Goal: Task Accomplishment & Management: Manage account settings

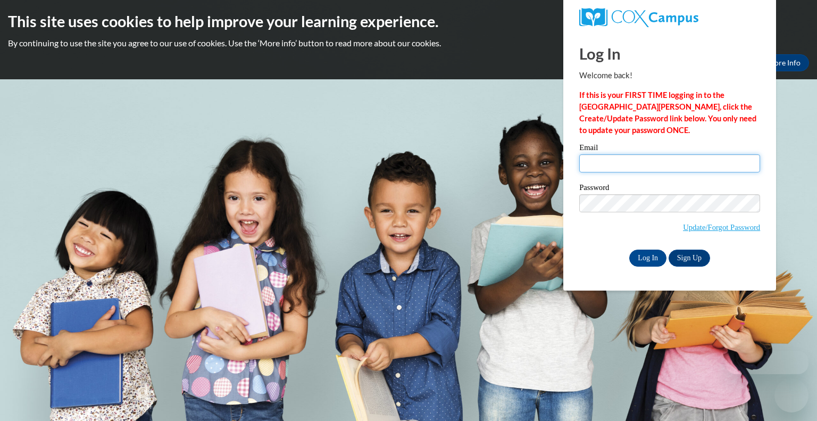
click at [596, 158] on input "Email" at bounding box center [669, 163] width 181 height 18
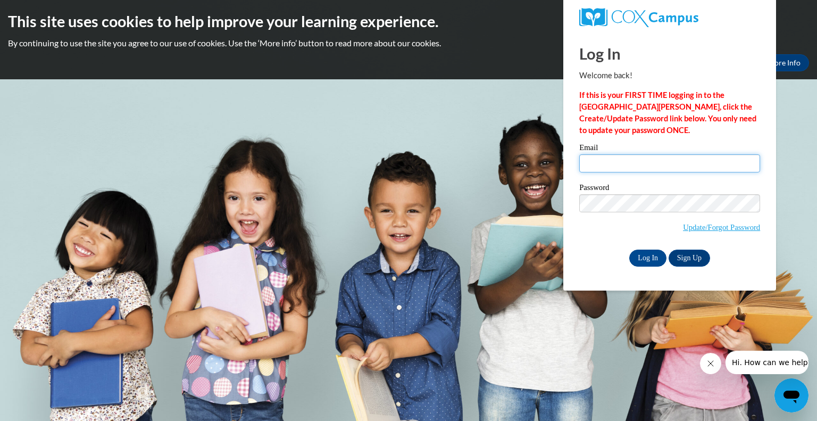
type input "[EMAIL_ADDRESS][DOMAIN_NAME]"
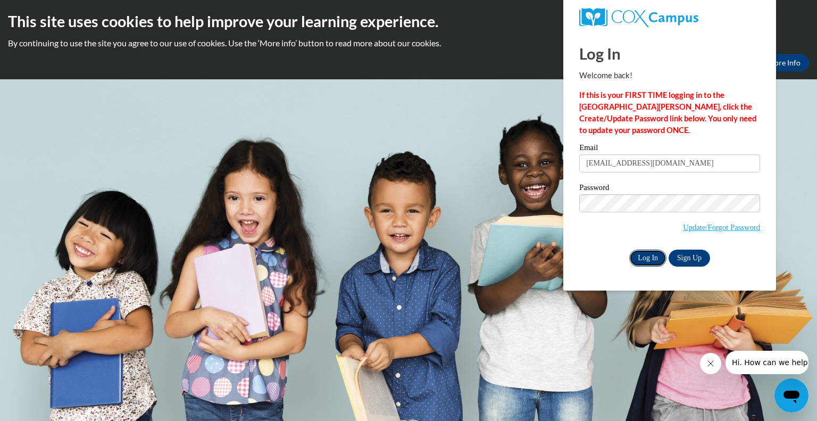
click at [649, 262] on input "Log In" at bounding box center [647, 258] width 37 height 17
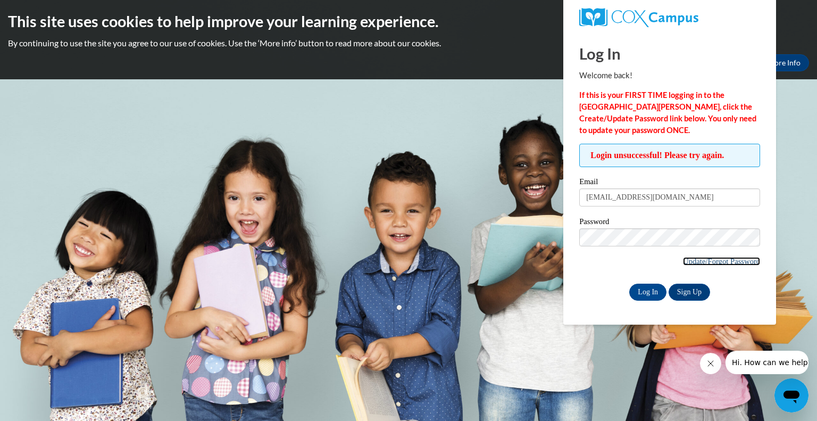
click at [712, 258] on link "Update/Forgot Password" at bounding box center [721, 261] width 77 height 9
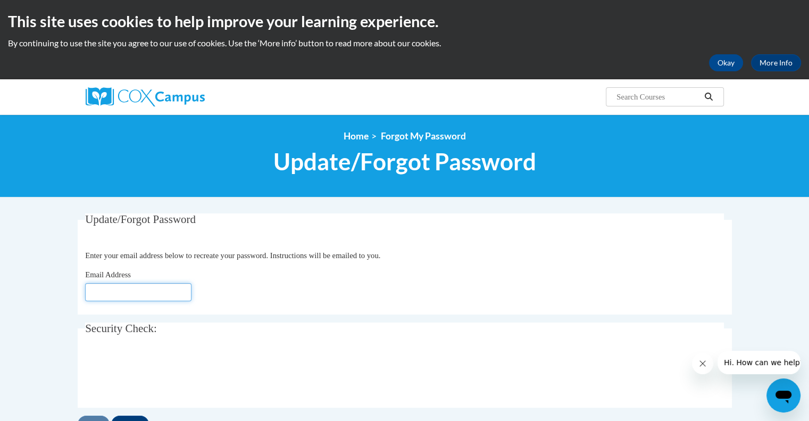
click at [132, 291] on input "Email Address" at bounding box center [138, 292] width 106 height 18
type input "[EMAIL_ADDRESS][DOMAIN_NAME]"
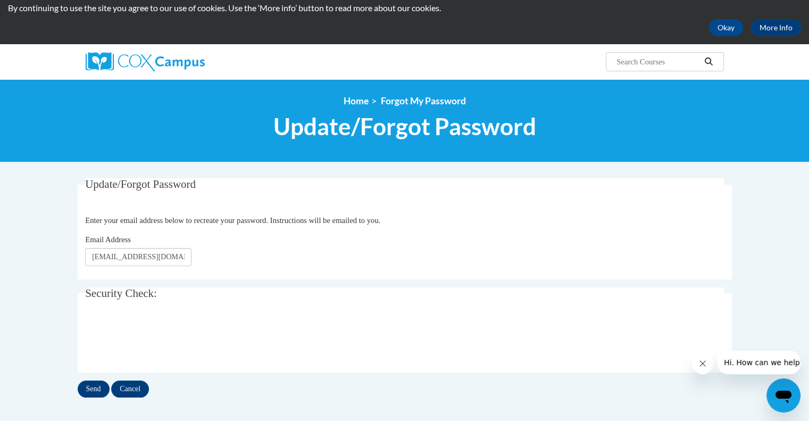
scroll to position [49, 0]
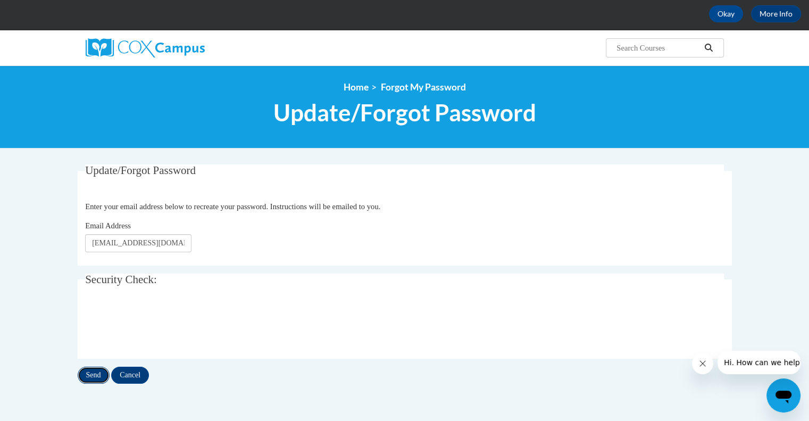
click at [89, 376] on input "Send" at bounding box center [94, 375] width 32 height 17
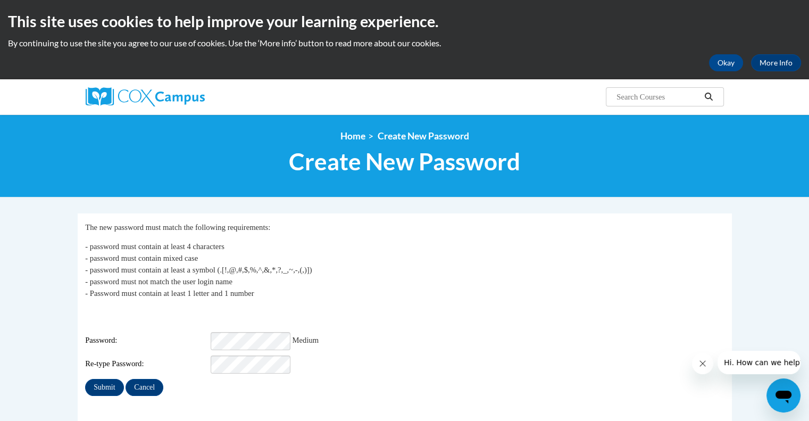
click at [397, 332] on div "Password: Medium" at bounding box center [404, 341] width 639 height 18
click at [96, 379] on input "Submit" at bounding box center [104, 387] width 38 height 17
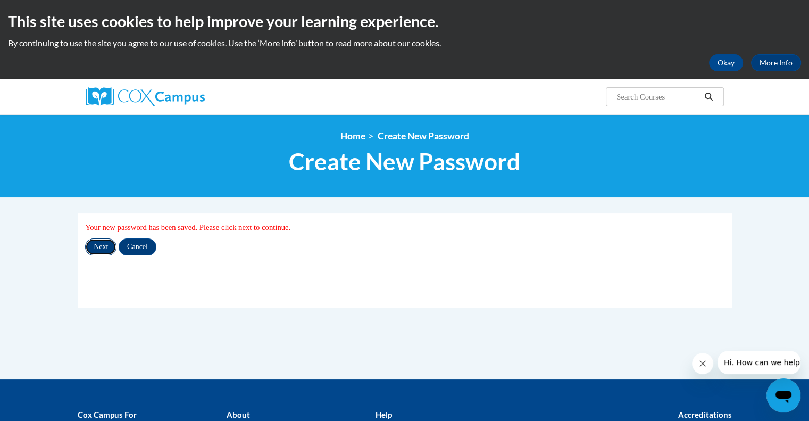
click at [97, 243] on input "Next" at bounding box center [100, 246] width 31 height 17
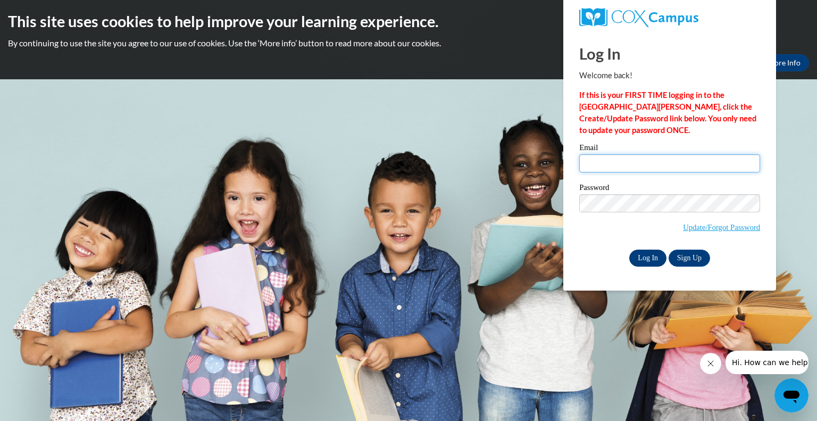
type input "[EMAIL_ADDRESS][DOMAIN_NAME]"
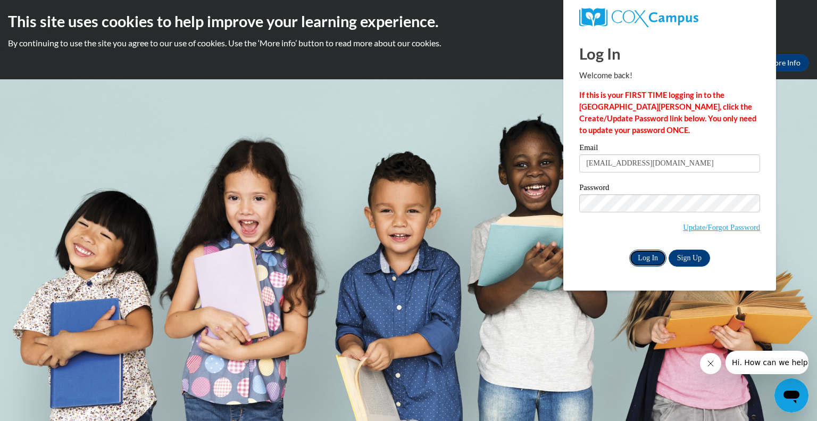
click at [649, 260] on input "Log In" at bounding box center [647, 258] width 37 height 17
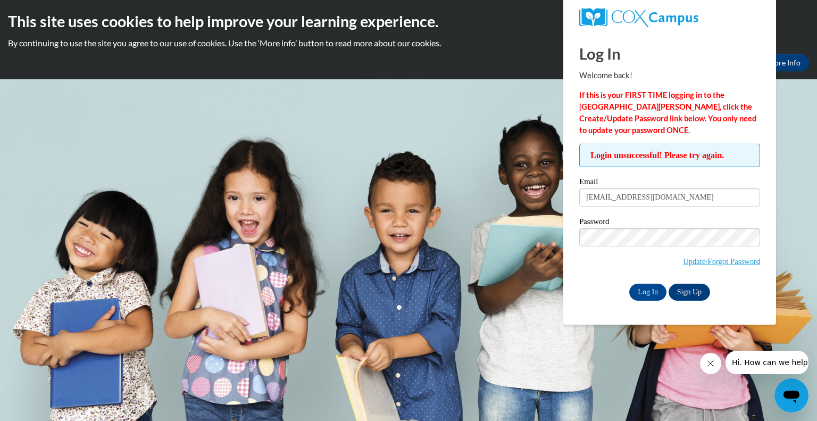
click at [608, 276] on div "Password Update/Forgot Password" at bounding box center [669, 249] width 181 height 63
click at [644, 289] on input "Log In" at bounding box center [647, 292] width 37 height 17
click at [566, 236] on div "Log In Welcome back! If this is your FIRST TIME logging in to the NEW Cox Campu…" at bounding box center [670, 178] width 229 height 293
click at [575, 275] on div "Login unsuccessful! Please try again. Please enter your email! Please enter you…" at bounding box center [669, 222] width 197 height 156
click at [643, 289] on input "Log In" at bounding box center [647, 292] width 37 height 17
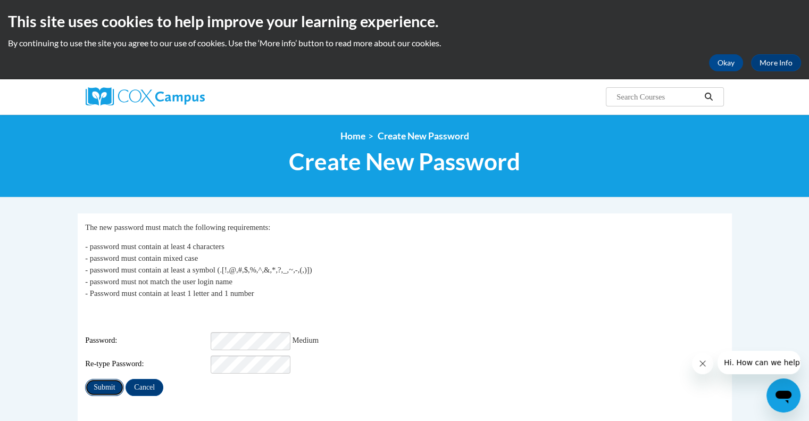
click at [103, 379] on input "Submit" at bounding box center [104, 387] width 38 height 17
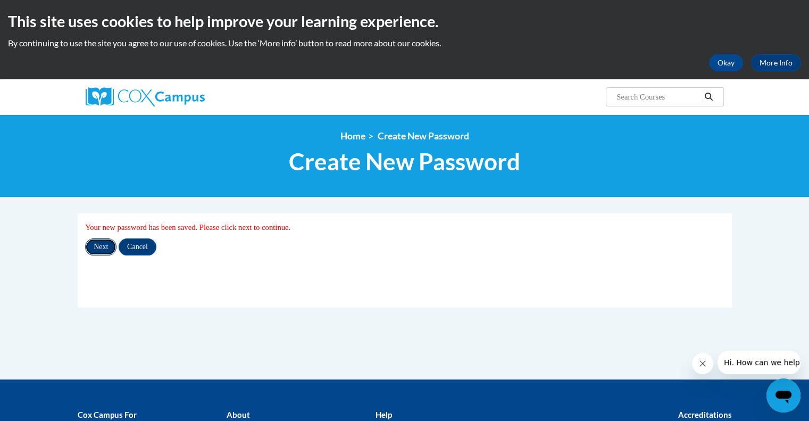
click at [96, 245] on input "Next" at bounding box center [100, 246] width 31 height 17
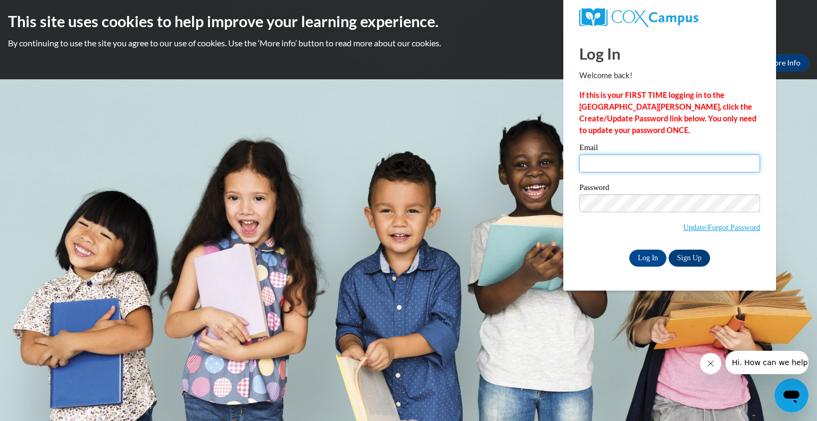
type input "[EMAIL_ADDRESS][DOMAIN_NAME]"
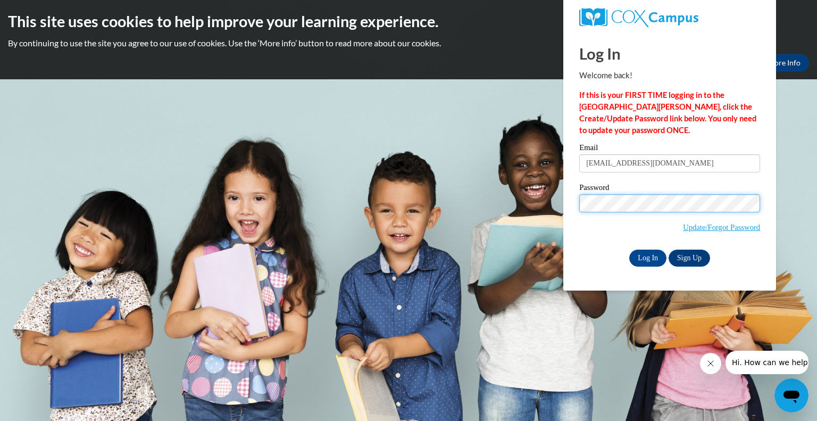
click at [518, 211] on body "This site uses cookies to help improve your learning experience. By continuing …" at bounding box center [408, 210] width 817 height 421
click at [476, 332] on body "This site uses cookies to help improve your learning experience. By continuing …" at bounding box center [408, 210] width 817 height 421
click at [652, 257] on input "Log In" at bounding box center [647, 258] width 37 height 17
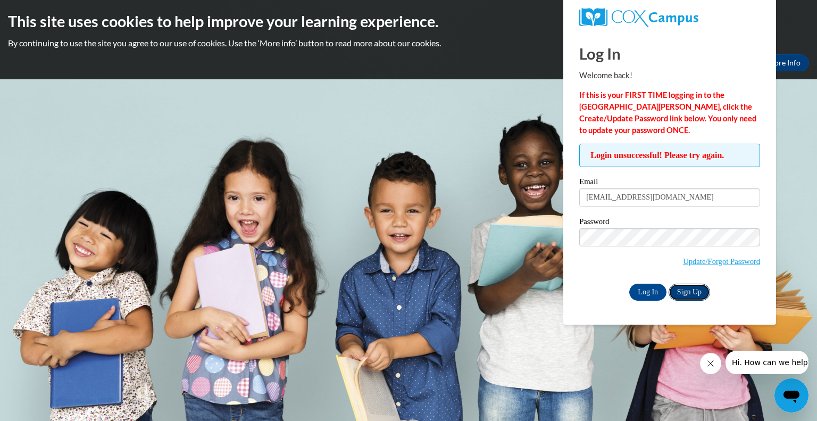
click at [693, 294] on link "Sign Up" at bounding box center [690, 292] width 42 height 17
click at [485, 239] on body "This site uses cookies to help improve your learning experience. By continuing …" at bounding box center [408, 210] width 817 height 421
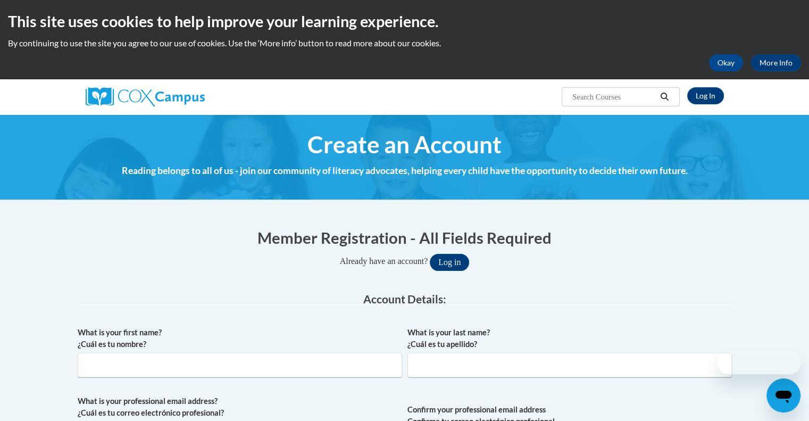
type input "vchamber@kusd.edu"
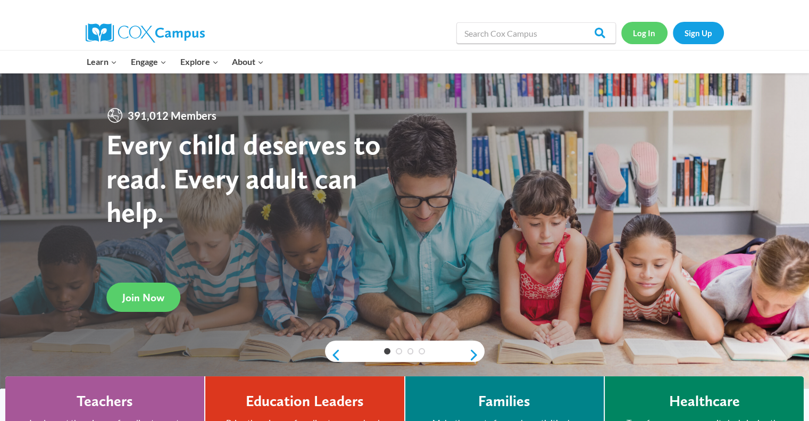
click at [644, 29] on link "Log In" at bounding box center [645, 33] width 46 height 22
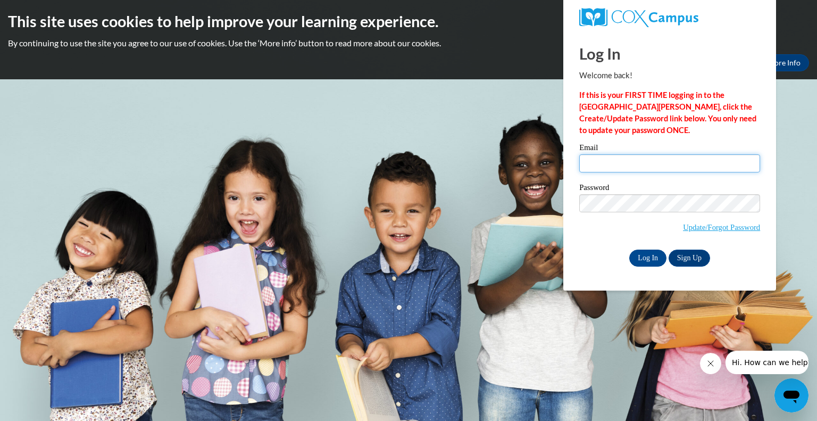
type input "[EMAIL_ADDRESS][DOMAIN_NAME]"
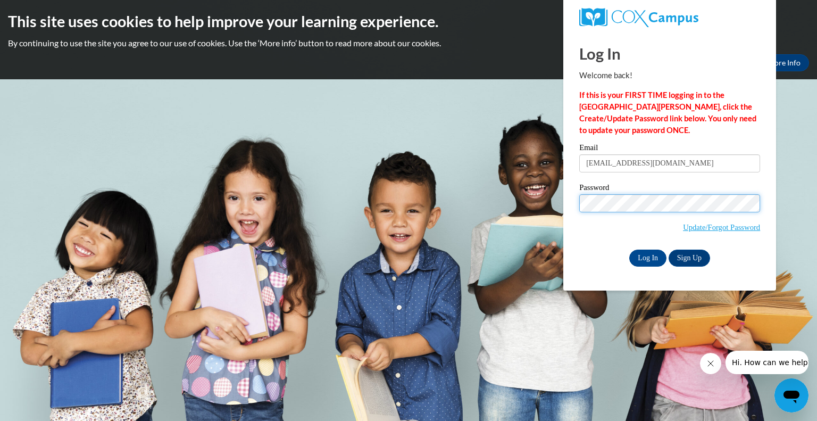
click at [502, 207] on body "This site uses cookies to help improve your learning experience. By continuing …" at bounding box center [408, 210] width 817 height 421
click at [577, 244] on div "Please enter your email! Please enter your password! Email vchamber@kusd.edu Pa…" at bounding box center [669, 205] width 197 height 122
click at [644, 257] on input "Log In" at bounding box center [647, 258] width 37 height 17
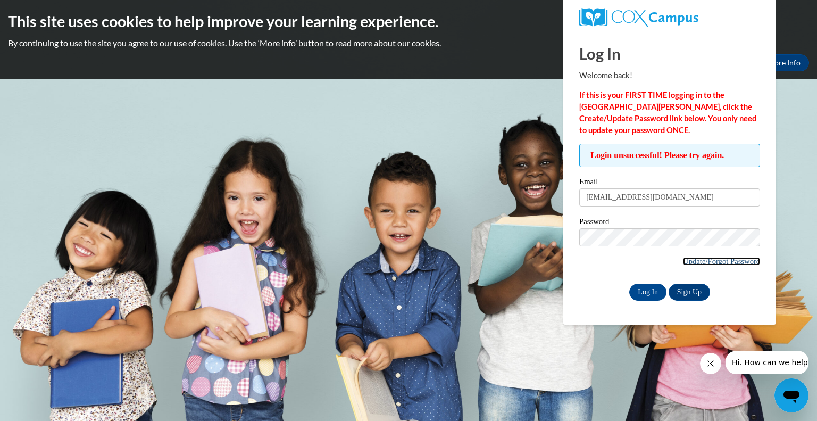
click at [715, 259] on link "Update/Forgot Password" at bounding box center [721, 261] width 77 height 9
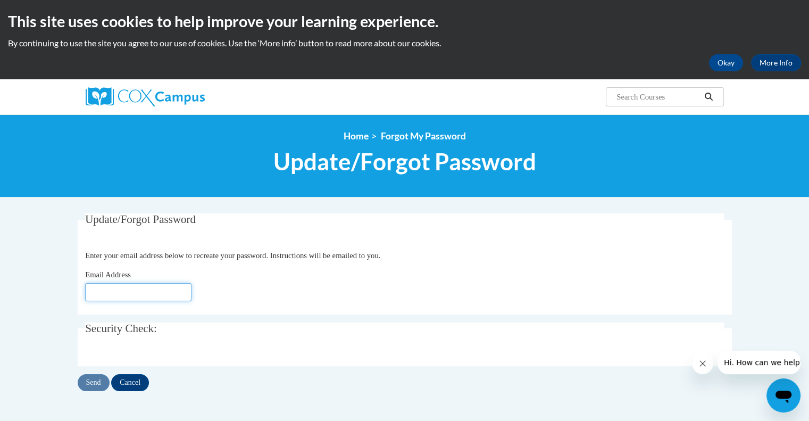
click at [123, 290] on input "Email Address" at bounding box center [138, 292] width 106 height 18
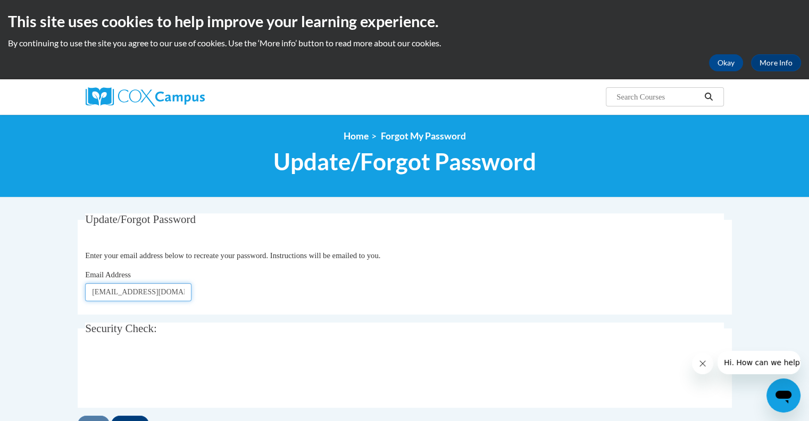
type input "[EMAIL_ADDRESS][DOMAIN_NAME]"
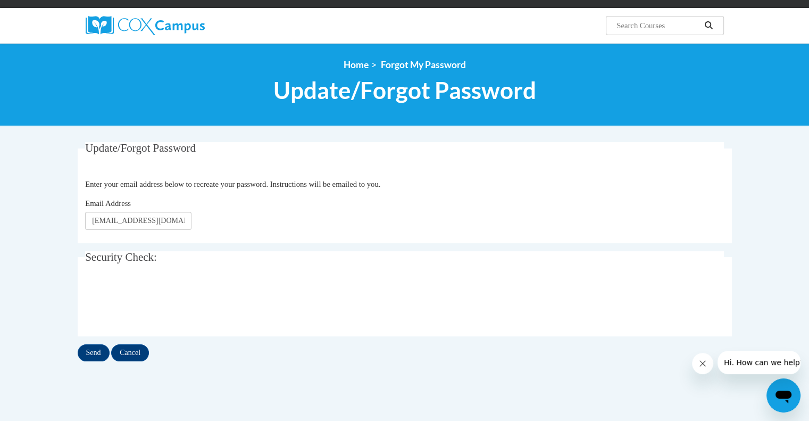
scroll to position [72, 0]
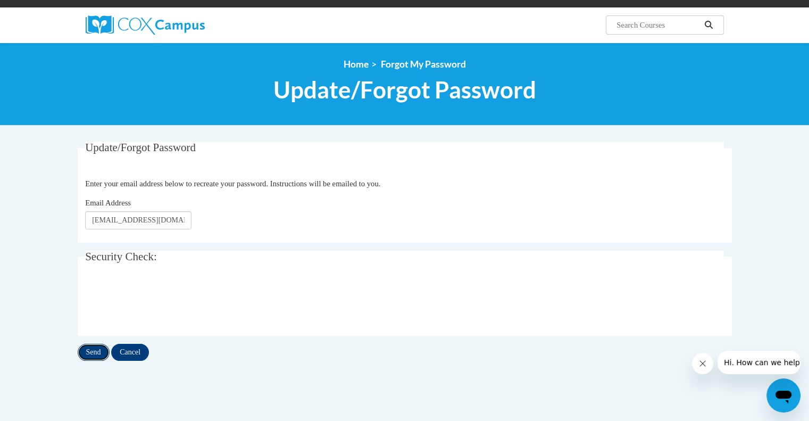
click at [90, 351] on input "Send" at bounding box center [94, 352] width 32 height 17
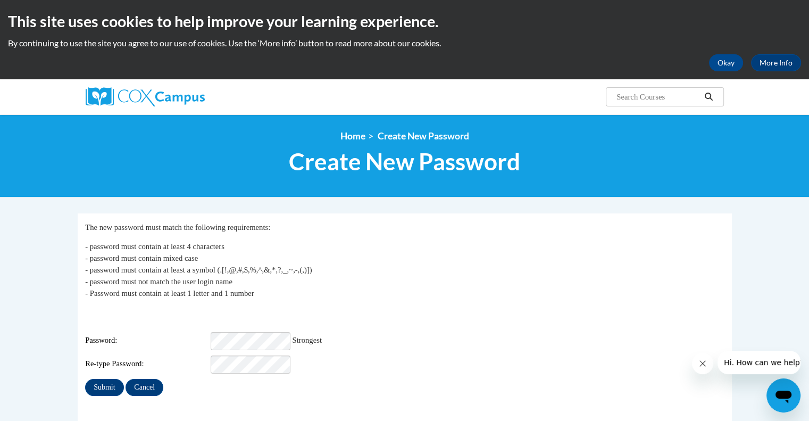
click at [412, 379] on div "Submit Cancel" at bounding box center [404, 387] width 639 height 17
click at [104, 379] on input "Submit" at bounding box center [104, 387] width 38 height 17
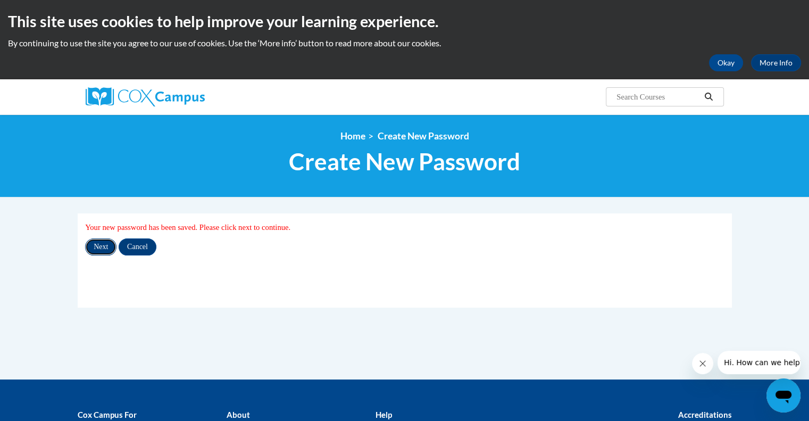
click at [97, 247] on input "Next" at bounding box center [100, 246] width 31 height 17
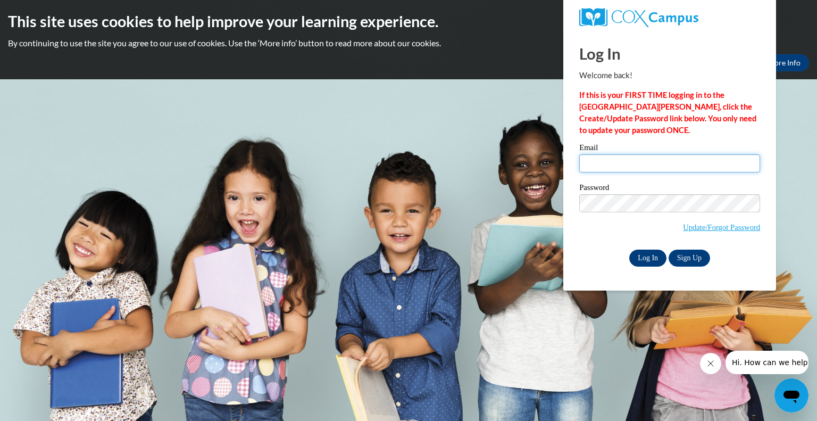
type input "[EMAIL_ADDRESS][DOMAIN_NAME]"
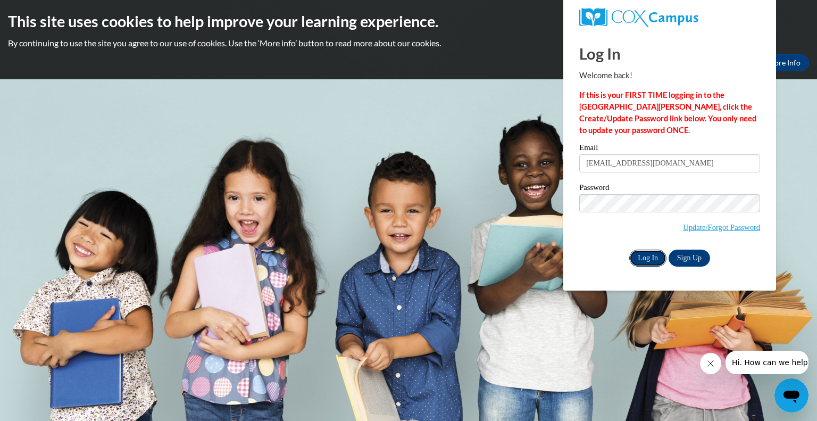
click at [646, 262] on input "Log In" at bounding box center [647, 258] width 37 height 17
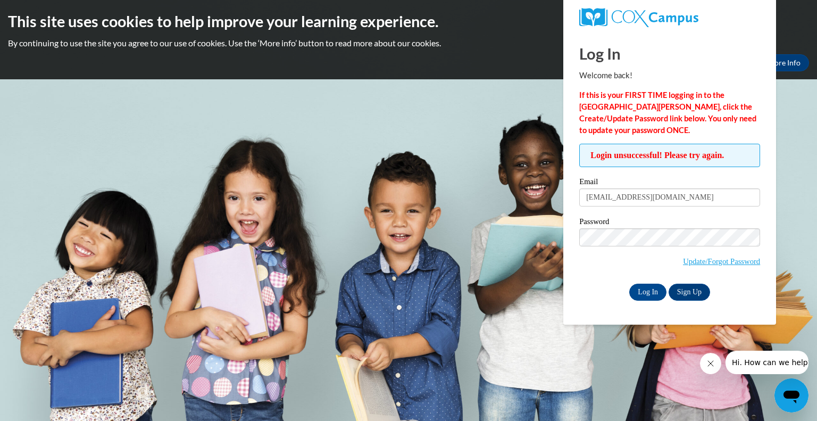
click at [608, 274] on div "Password Update/Forgot Password" at bounding box center [669, 249] width 181 height 63
click at [640, 289] on input "Log In" at bounding box center [647, 292] width 37 height 17
click at [648, 293] on input "Log In" at bounding box center [647, 292] width 37 height 17
